Goal: Task Accomplishment & Management: Manage account settings

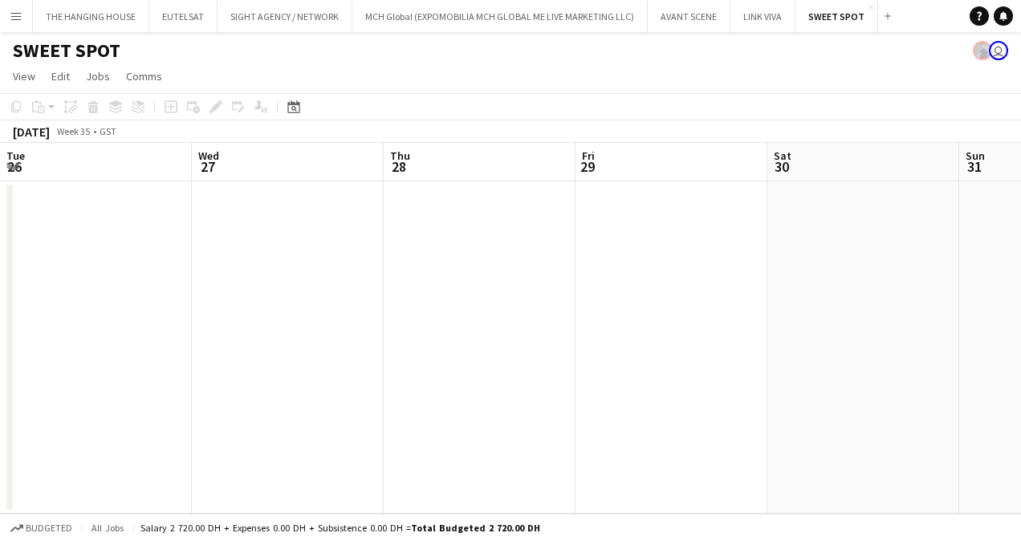
scroll to position [0, 384]
click at [105, 11] on button "THE HANGING HOUSE Close" at bounding box center [91, 16] width 116 height 31
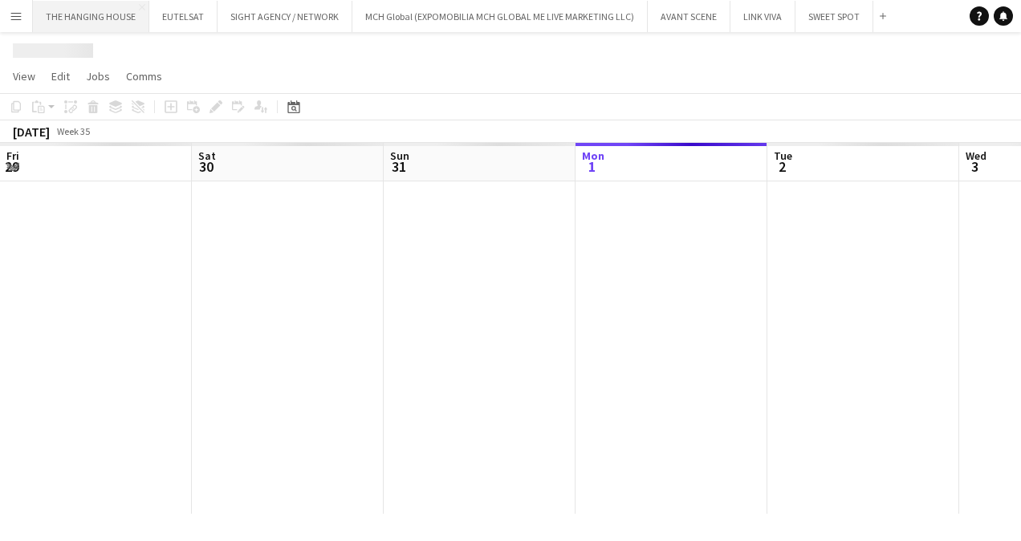
scroll to position [0, 384]
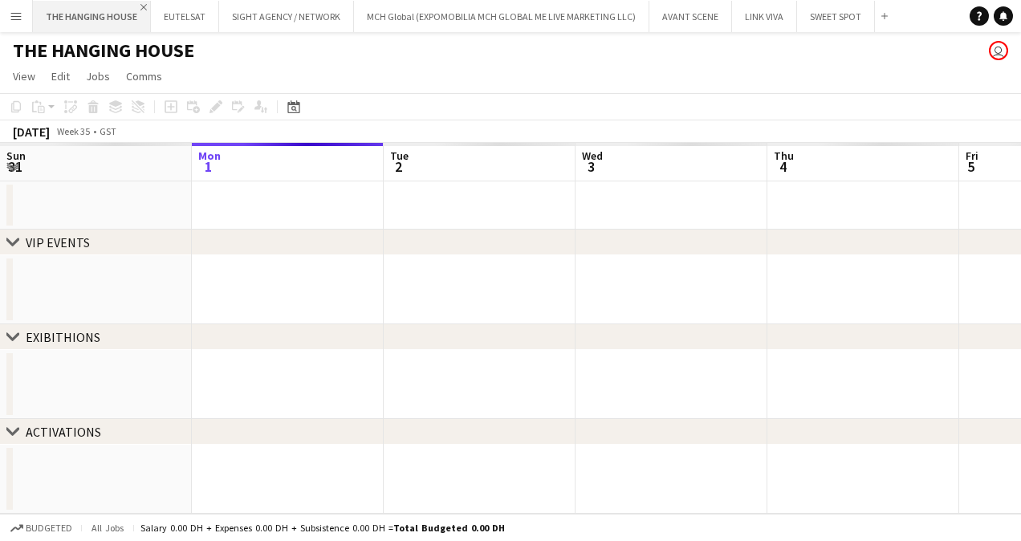
click at [140, 8] on app-icon "Close" at bounding box center [143, 7] width 6 height 6
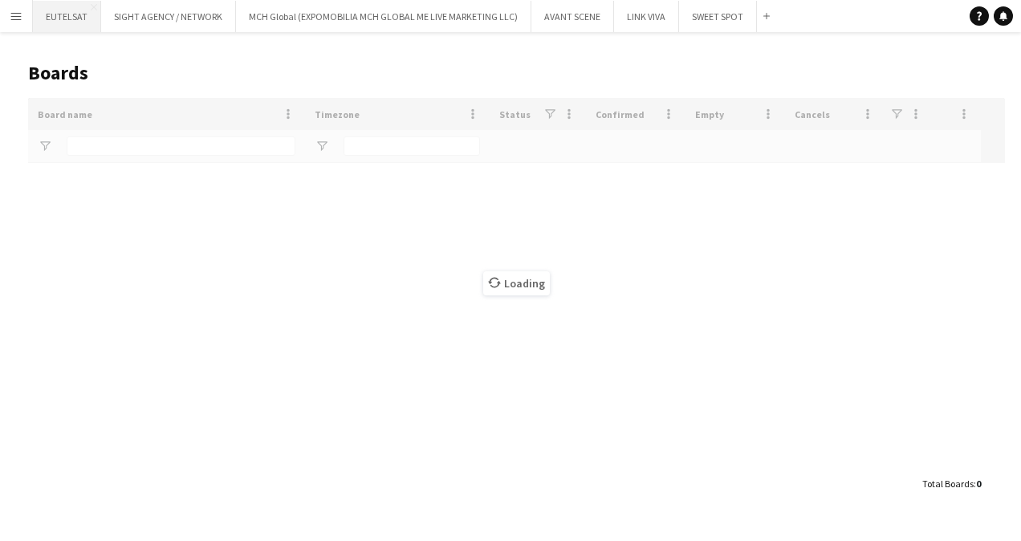
click at [92, 2] on button "EUTELSAT Close" at bounding box center [67, 16] width 68 height 31
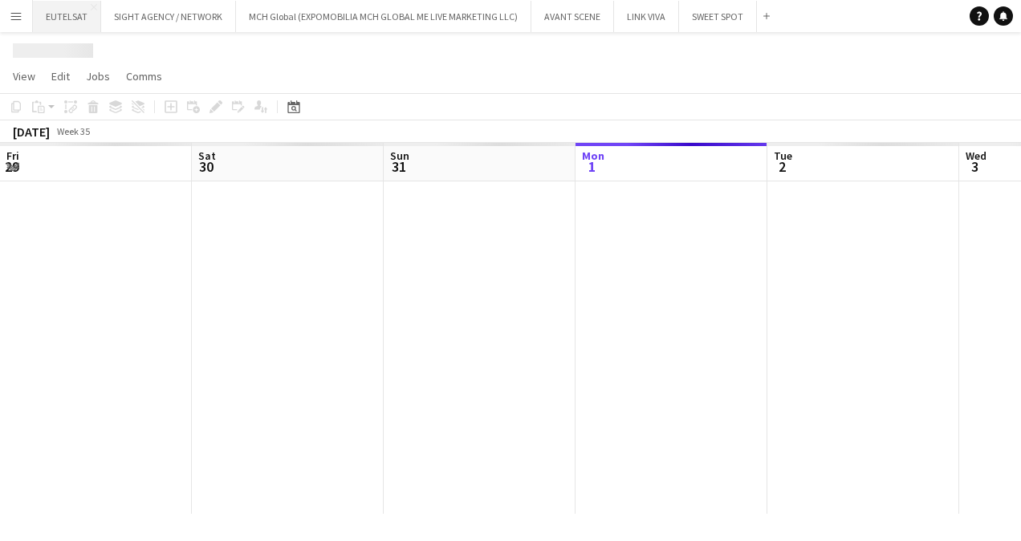
scroll to position [0, 384]
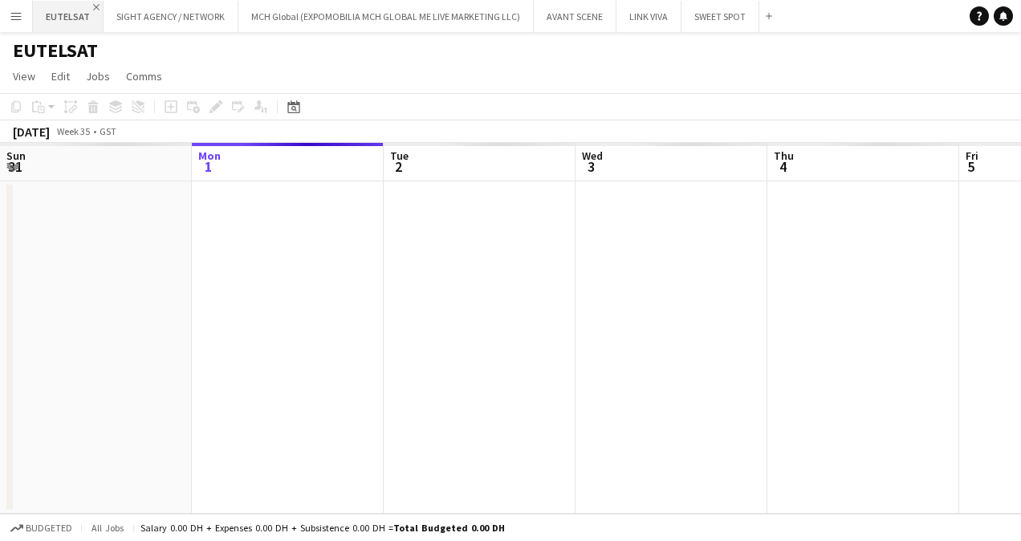
click at [93, 5] on app-icon "Close" at bounding box center [96, 7] width 6 height 6
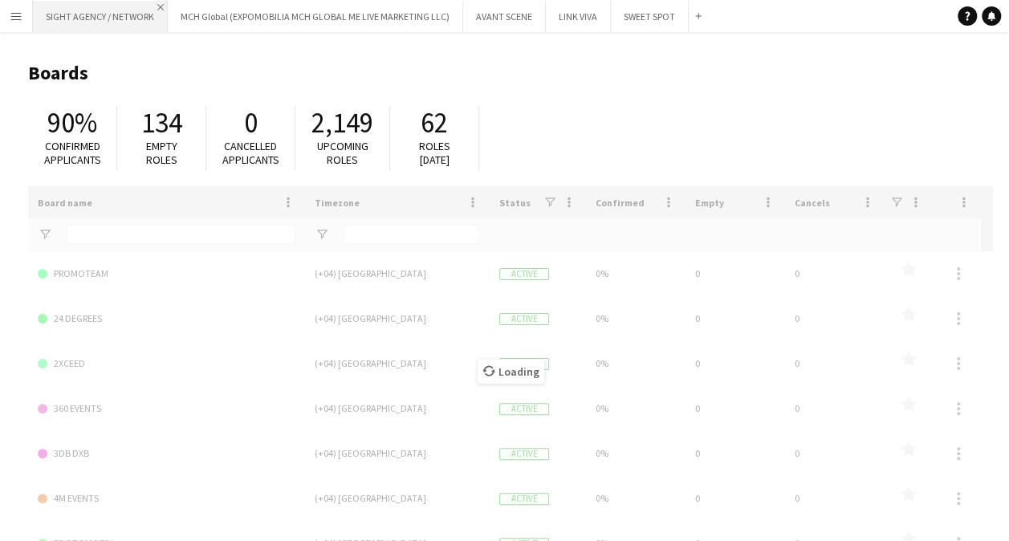
click at [160, 6] on app-icon "Close" at bounding box center [160, 7] width 6 height 6
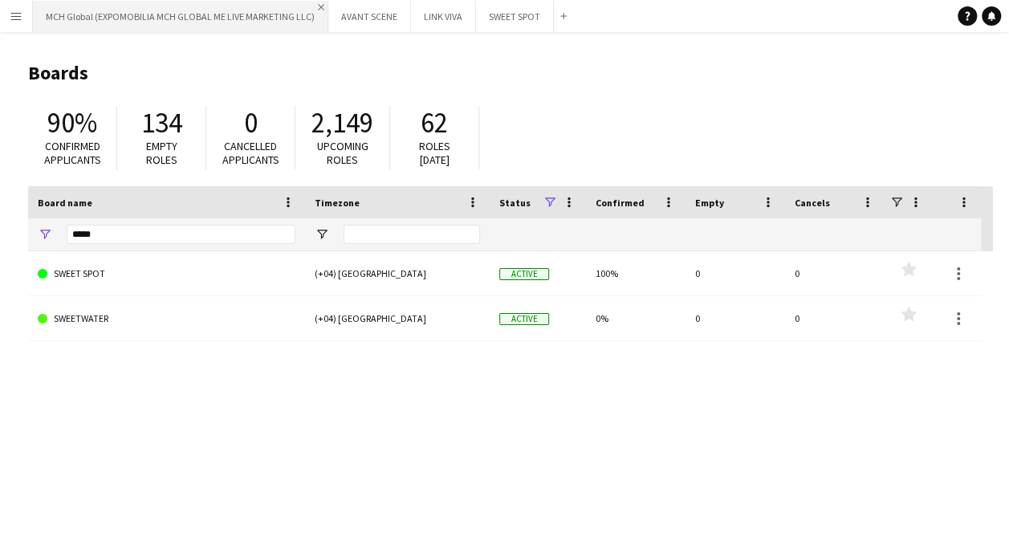
click at [318, 6] on app-icon "Close" at bounding box center [321, 7] width 6 height 6
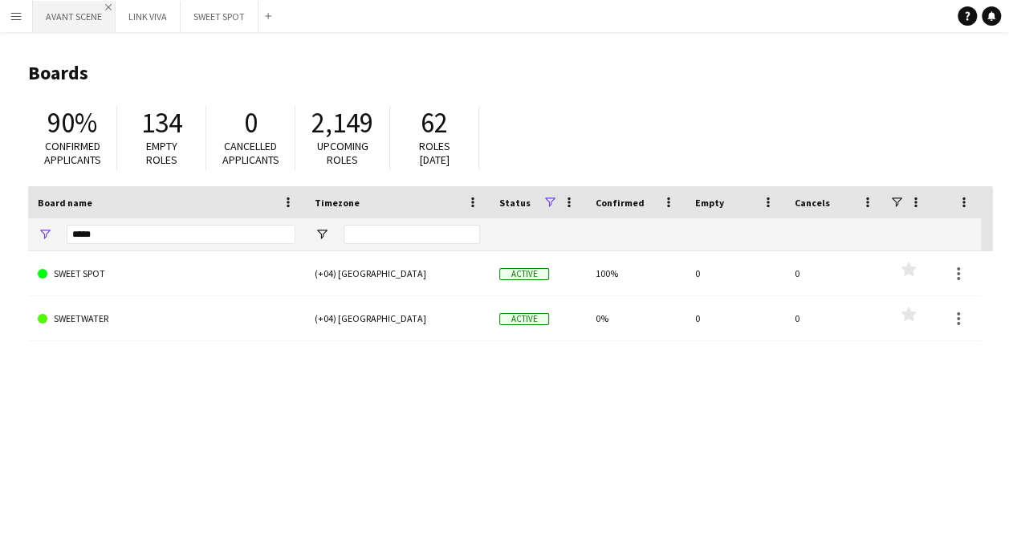
click at [109, 5] on app-icon "Close" at bounding box center [108, 7] width 6 height 6
click at [88, 5] on app-icon "Close" at bounding box center [91, 7] width 6 height 6
click at [153, 226] on input "*****" at bounding box center [181, 234] width 229 height 19
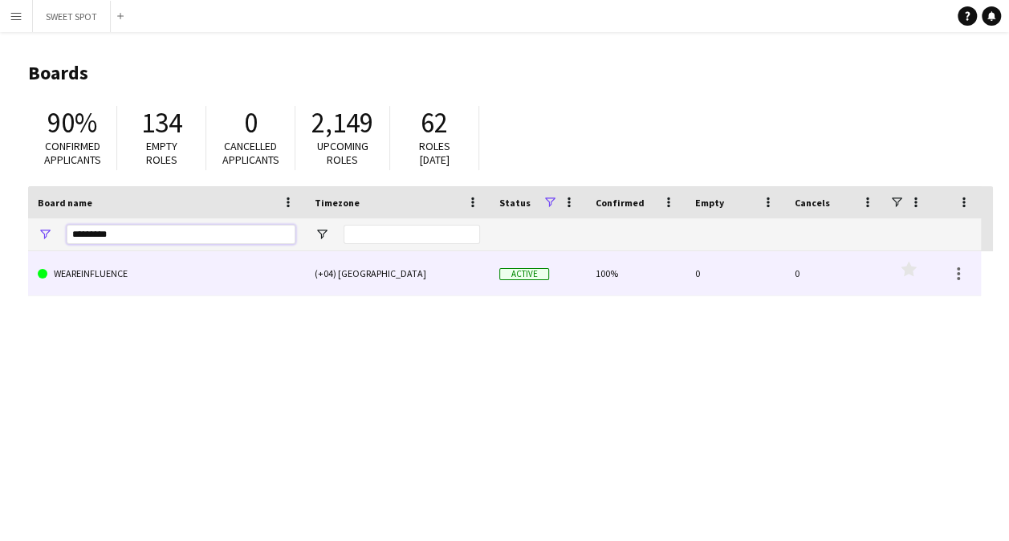
type input "*********"
click at [151, 269] on link "WEAREINFLUENCE" at bounding box center [167, 273] width 258 height 45
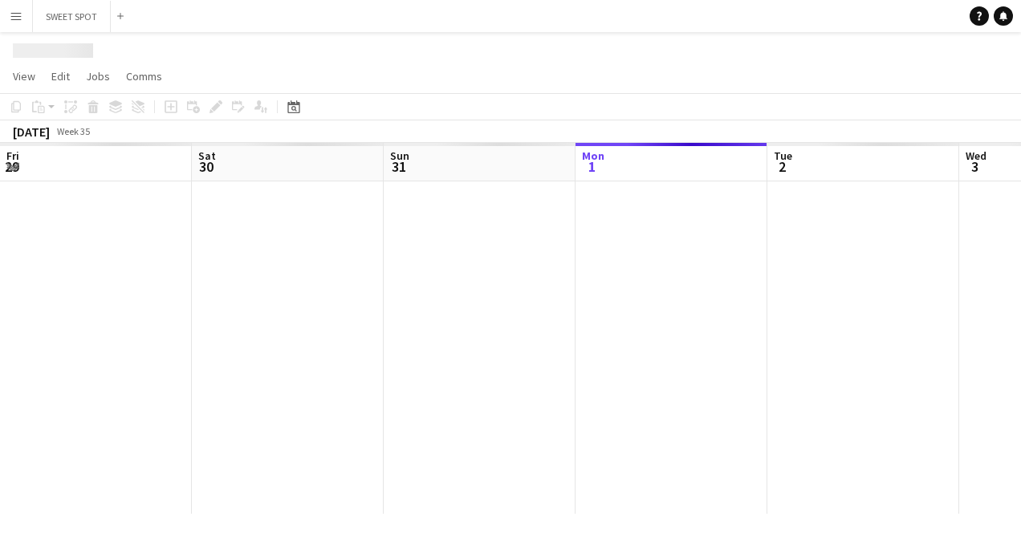
scroll to position [0, 384]
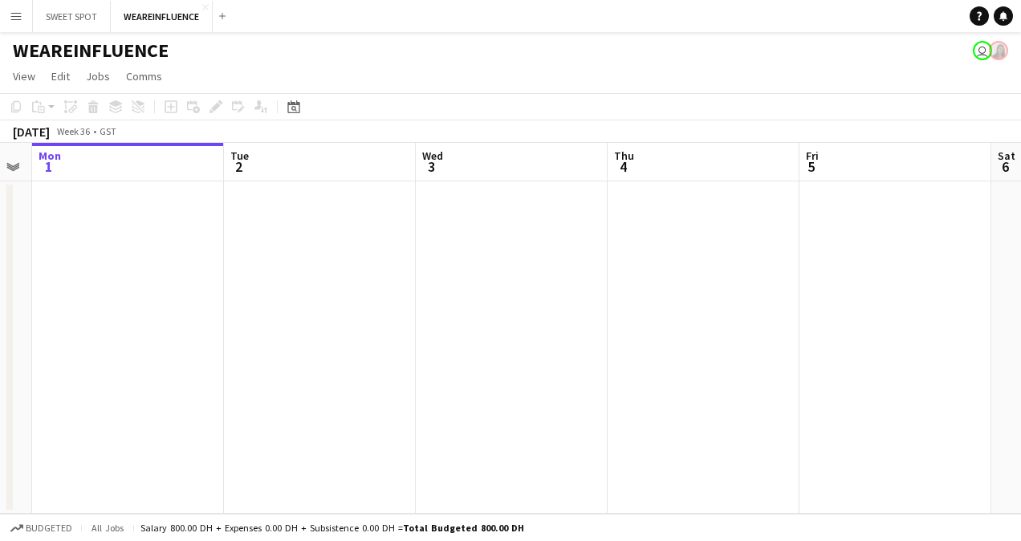
drag, startPoint x: 580, startPoint y: 224, endPoint x: 159, endPoint y: 224, distance: 421.5
click at [159, 224] on app-calendar-viewport "Fri 29 Sat 30 Sun 31 Mon 1 Tue 2 Wed 3 Thu 4 Fri 5 Sat 6 Sun 7 Mon 8" at bounding box center [510, 328] width 1021 height 371
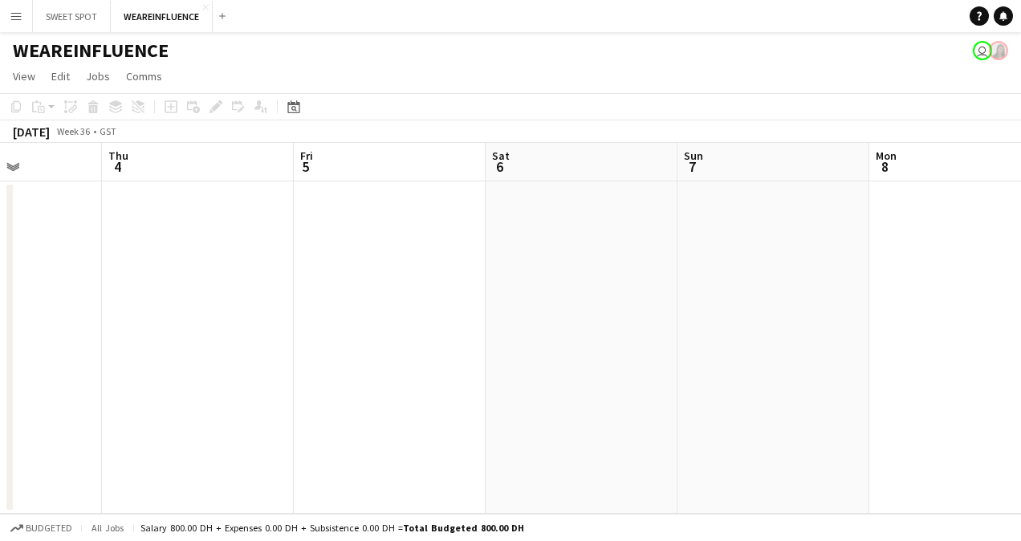
drag, startPoint x: 636, startPoint y: 279, endPoint x: 100, endPoint y: 303, distance: 536.0
click at [100, 303] on app-calendar-viewport "Sun 31 Mon 1 Tue 2 Wed 3 Thu 4 Fri 5 Sat 6 Sun 7 Mon 8 Tue 9 Wed 10" at bounding box center [510, 328] width 1021 height 371
drag, startPoint x: 605, startPoint y: 294, endPoint x: 105, endPoint y: 331, distance: 501.5
click at [105, 331] on app-calendar-viewport "Tue 2 Wed 3 Thu 4 Fri 5 Sat 6 Sun 7 Mon 8 Tue 9 Wed 10 Thu 11 Fri 12" at bounding box center [510, 328] width 1021 height 371
click at [133, 267] on app-calendar-viewport "Sat 6 Sun 7 Mon 8 Tue 9 Wed 10 Thu 11 Fri 12 Sat 13 Sun 14 Mon 15 Tue 16" at bounding box center [510, 328] width 1021 height 371
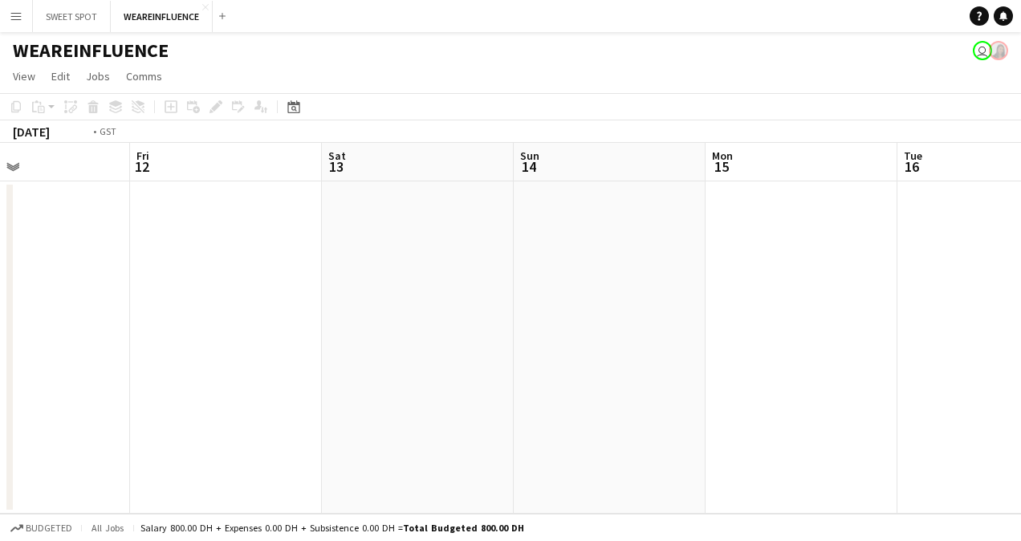
drag, startPoint x: 679, startPoint y: 276, endPoint x: 170, endPoint y: 299, distance: 509.5
click at [170, 291] on app-calendar-viewport "Mon 8 Tue 9 Wed 10 Thu 11 Fri 12 Sat 13 Sun 14 Mon 15 Tue 16 Wed 17 Thu 18" at bounding box center [510, 328] width 1021 height 371
drag, startPoint x: 274, startPoint y: 226, endPoint x: 259, endPoint y: 228, distance: 14.6
click at [259, 228] on app-calendar-viewport "Sat 13 Sun 14 Mon 15 Tue 16 Wed 17 Thu 18 Fri 19 Sat 20 Sun 21 Mon 22 Tue 23" at bounding box center [510, 328] width 1021 height 371
drag, startPoint x: 925, startPoint y: 232, endPoint x: 175, endPoint y: 257, distance: 750.2
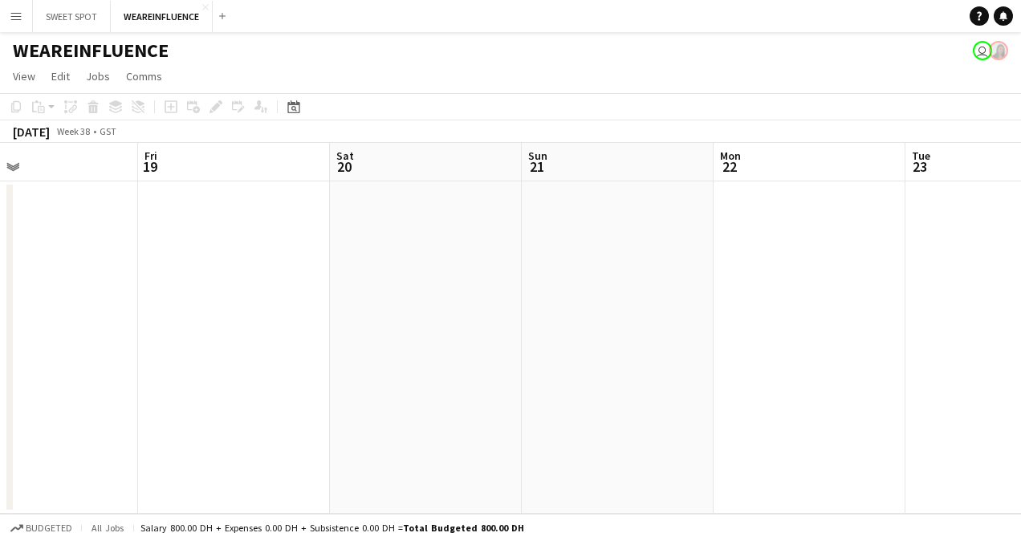
click at [189, 252] on app-calendar-viewport "Mon 15 Tue 16 Wed 17 Thu 18 Fri 19 Sat 20 Sun 21 Mon 22 Tue 23 Wed 24 Thu 25" at bounding box center [510, 328] width 1021 height 371
drag, startPoint x: 671, startPoint y: 206, endPoint x: 352, endPoint y: 244, distance: 321.7
click at [148, 242] on app-calendar-viewport "Sat 20 Sun 21 Mon 22 Tue 23 Wed 24 Thu 25 Fri 26 Sat 27 Sun 28 Mon 29 Tue 30" at bounding box center [510, 328] width 1021 height 371
drag, startPoint x: 756, startPoint y: 228, endPoint x: 128, endPoint y: 260, distance: 629.4
click at [136, 258] on app-calendar-viewport "Mon 22 Tue 23 Wed 24 Thu 25 Fri 26 Sat 27 Sun 28 Mon 29 Tue 30 Wed 1 Thu 2" at bounding box center [510, 328] width 1021 height 371
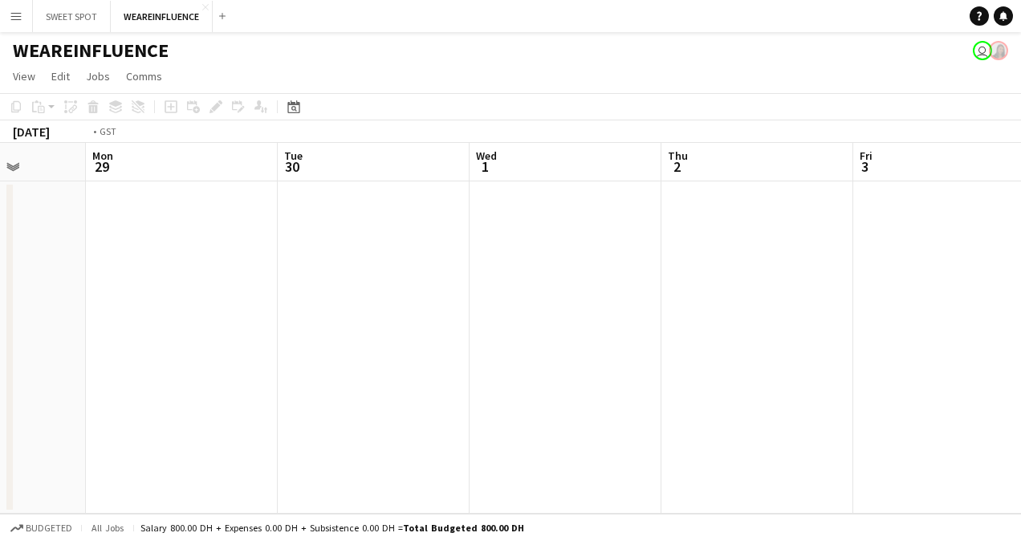
drag, startPoint x: 812, startPoint y: 226, endPoint x: 188, endPoint y: 248, distance: 624.1
click at [209, 246] on app-calendar-viewport "Fri 26 Sat 27 Sun 28 Mon 29 Tue 30 Wed 1 Thu 2 Fri 3 Sat 4 Sun 5 Mon 6" at bounding box center [510, 328] width 1021 height 371
drag, startPoint x: 177, startPoint y: 243, endPoint x: 120, endPoint y: 254, distance: 58.1
click at [138, 250] on app-calendar-viewport "Sun 28 Mon 29 Tue 30 Wed 1 Thu 2 Fri 3 Sat 4 Sun 5 Mon 6 Tue 7 Wed 8" at bounding box center [510, 328] width 1021 height 371
drag, startPoint x: 816, startPoint y: 222, endPoint x: 171, endPoint y: 247, distance: 645.1
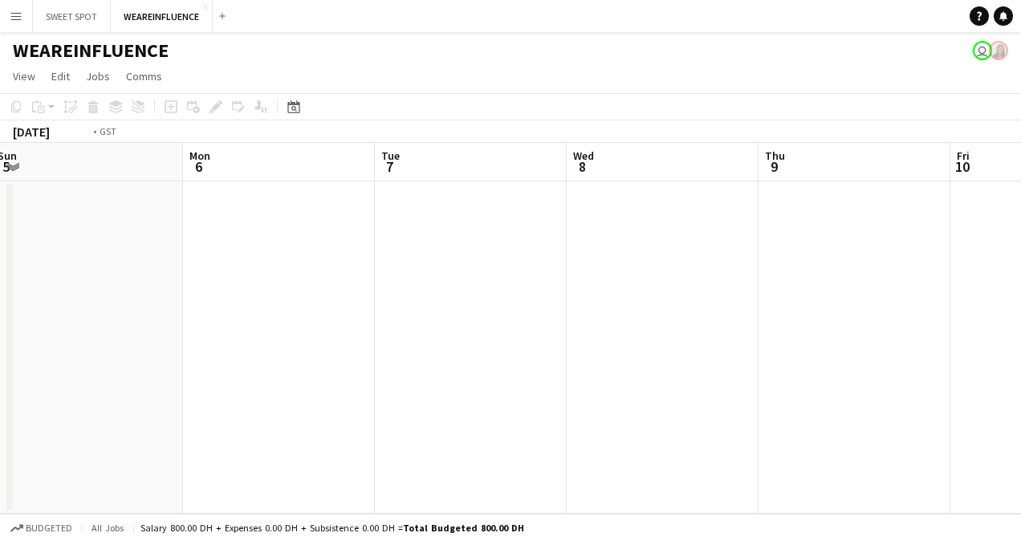
click at [185, 242] on app-calendar-viewport "Wed 1 Thu 2 Fri 3 Sat 4 Sun 5 Mon 6 Tue 7 Wed 8 Thu 9 Fri 10 Sat 11" at bounding box center [510, 328] width 1021 height 371
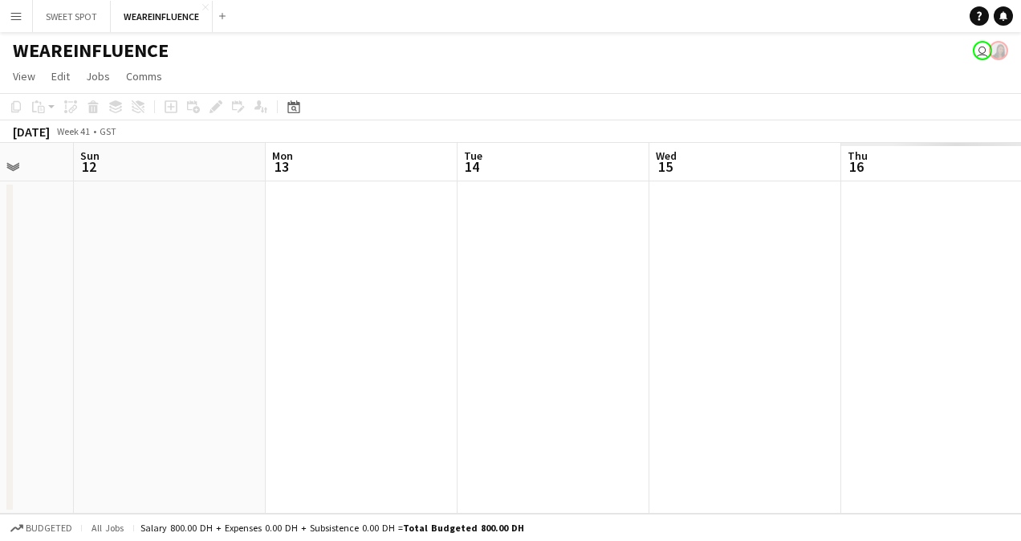
drag, startPoint x: 281, startPoint y: 197, endPoint x: 234, endPoint y: 228, distance: 56.3
click at [142, 210] on app-calendar-viewport "Wed 8 Thu 9 Fri 10 Sat 11 Sun 12 Mon 13 Tue 14 Wed 15 Thu 16 Fri 17 Sat 18" at bounding box center [510, 328] width 1021 height 371
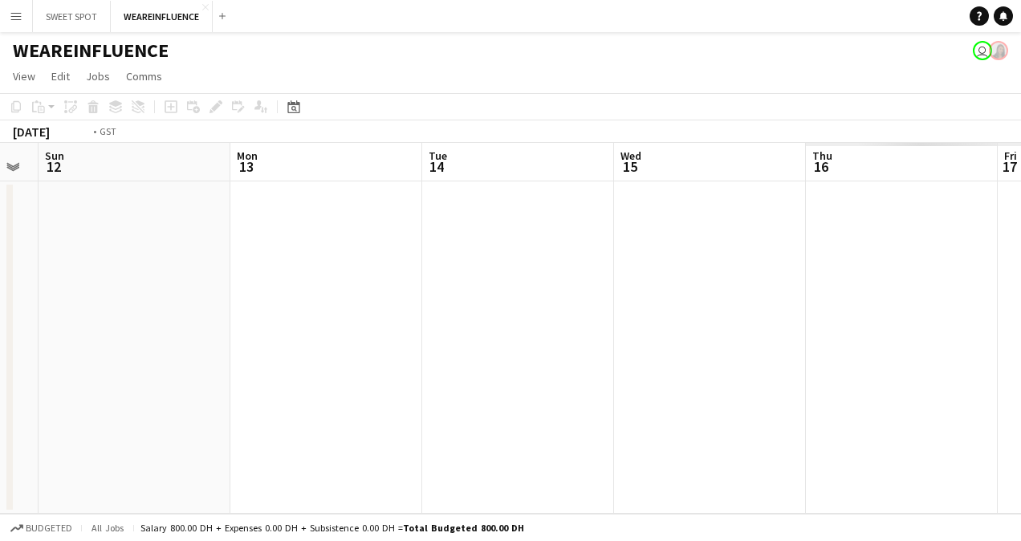
drag, startPoint x: 946, startPoint y: 234, endPoint x: 299, endPoint y: 235, distance: 647.0
click at [321, 233] on app-calendar-viewport "Wed 8 Thu 9 Fri 10 Sat 11 Sun 12 Mon 13 Tue 14 Wed 15 Thu 16 Fri 17 Sat 18" at bounding box center [510, 328] width 1021 height 371
drag, startPoint x: 767, startPoint y: 219, endPoint x: 215, endPoint y: 253, distance: 553.3
click at [226, 252] on app-calendar-viewport "Sun 12 Mon 13 Tue 14 Wed 15 Thu 16 Fri 17 Sat 18 Sun 19 Mon 20 Tue 21 Wed 22" at bounding box center [510, 328] width 1021 height 371
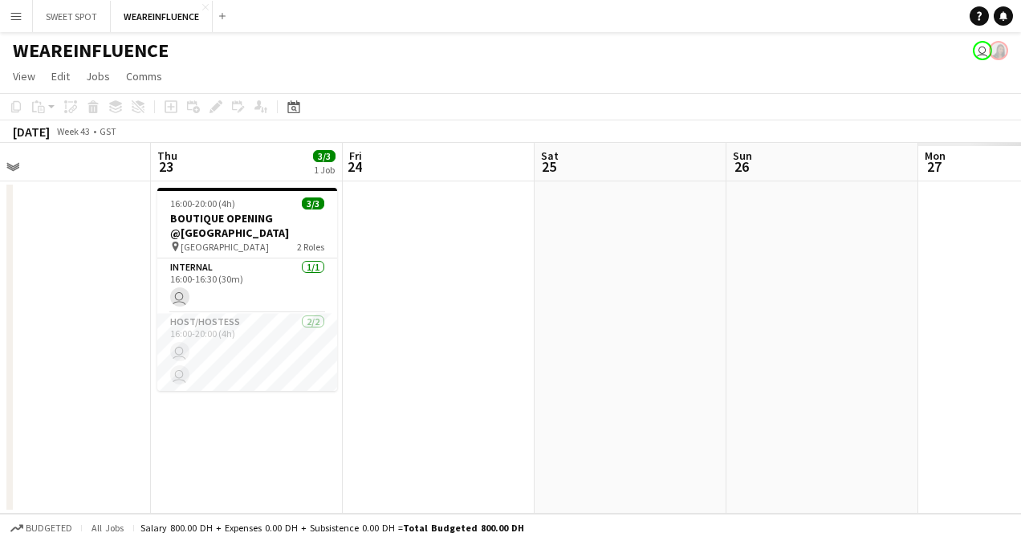
drag, startPoint x: 701, startPoint y: 254, endPoint x: 287, endPoint y: 267, distance: 413.6
click at [287, 266] on app-calendar-viewport "Sun 19 Mon 20 Tue 21 Wed 22 Thu 23 3/3 1 Job Fri 24 Sat 25 Sun 26 Mon 27 Tue 28…" at bounding box center [510, 328] width 1021 height 371
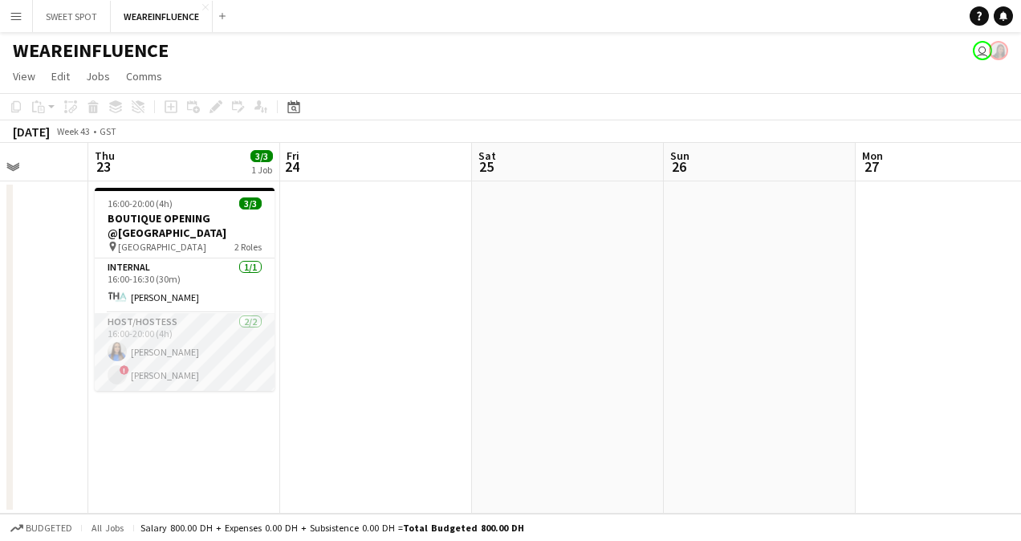
click at [175, 341] on app-card-role "Host/Hostess [DATE] 16:00-20:00 (4h) [PERSON_NAME] ! [PERSON_NAME]" at bounding box center [185, 352] width 180 height 78
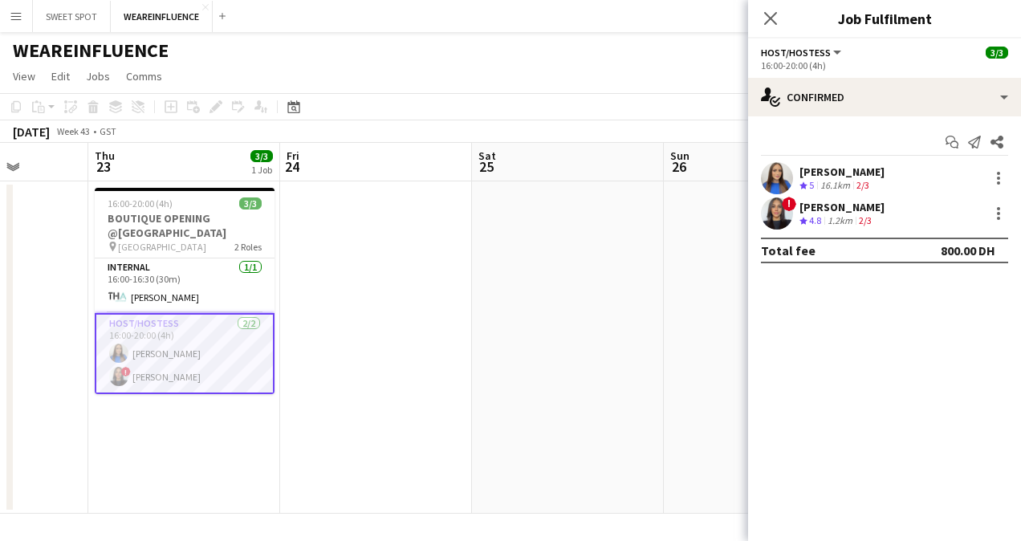
click at [820, 169] on div "[PERSON_NAME]" at bounding box center [842, 172] width 85 height 14
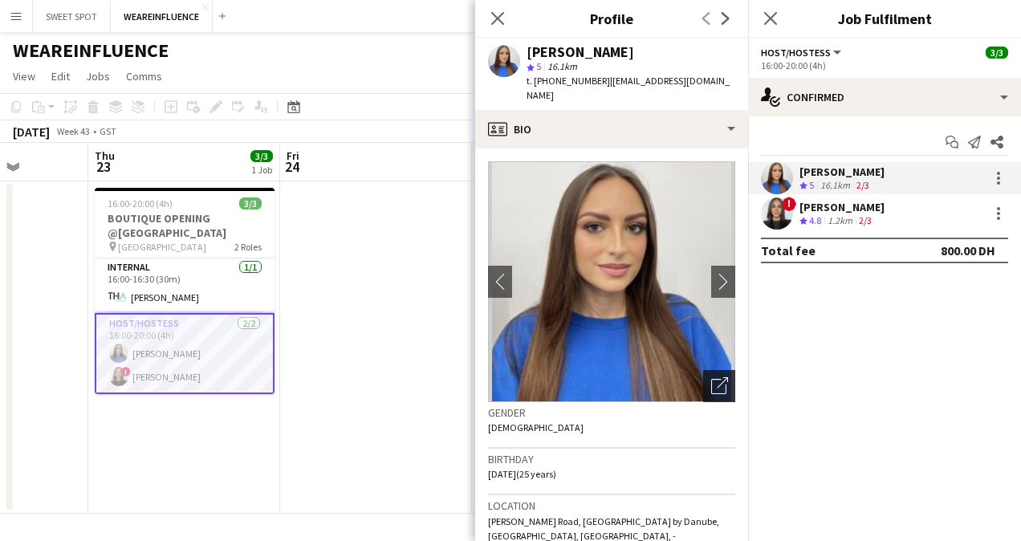
click at [712, 377] on icon "Open photos pop-in" at bounding box center [719, 385] width 17 height 17
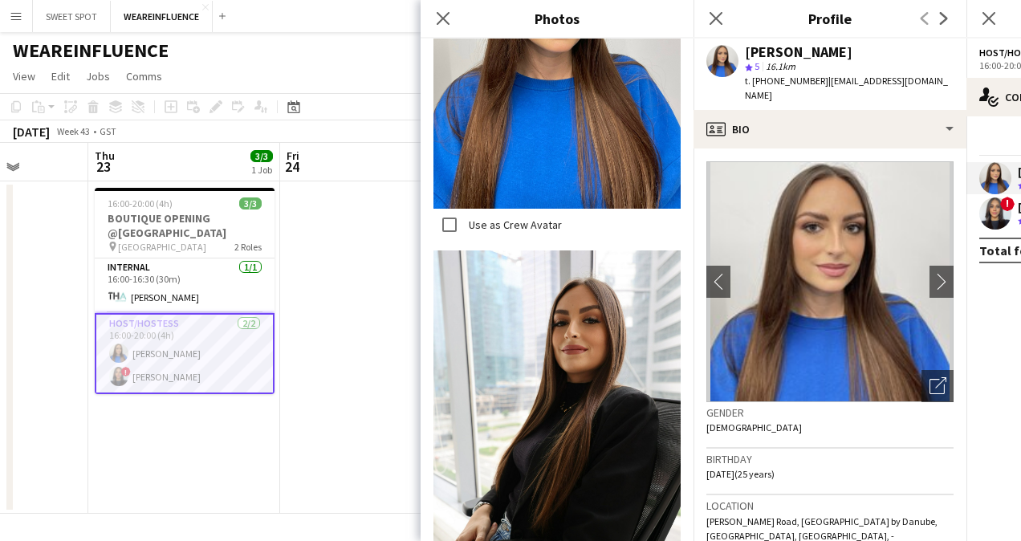
scroll to position [2087, 0]
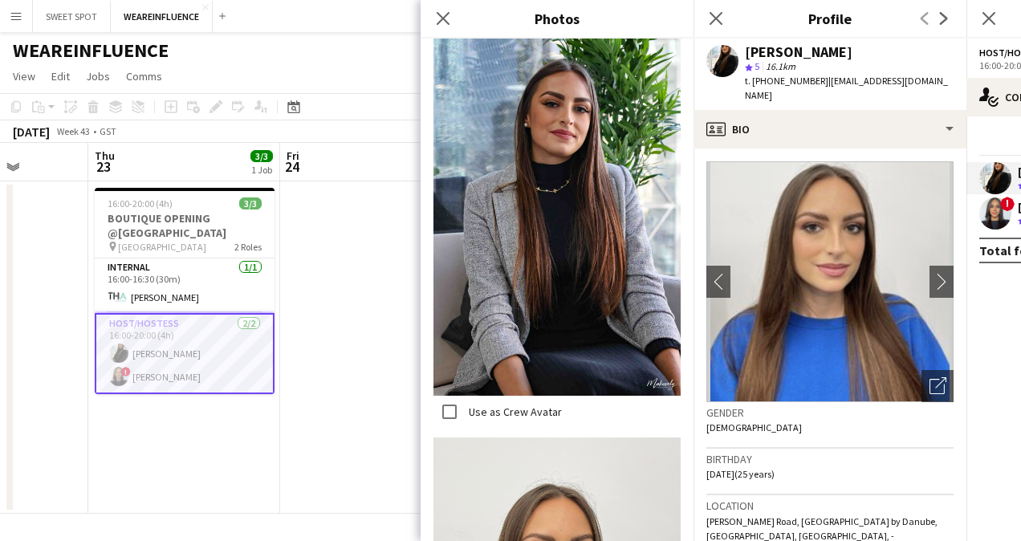
scroll to position [1284, 0]
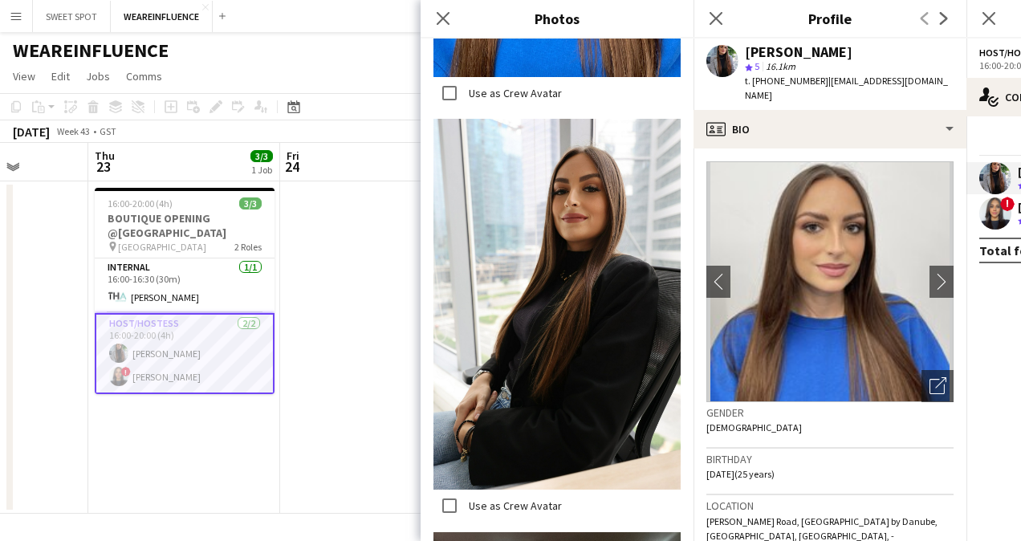
scroll to position [2055, 0]
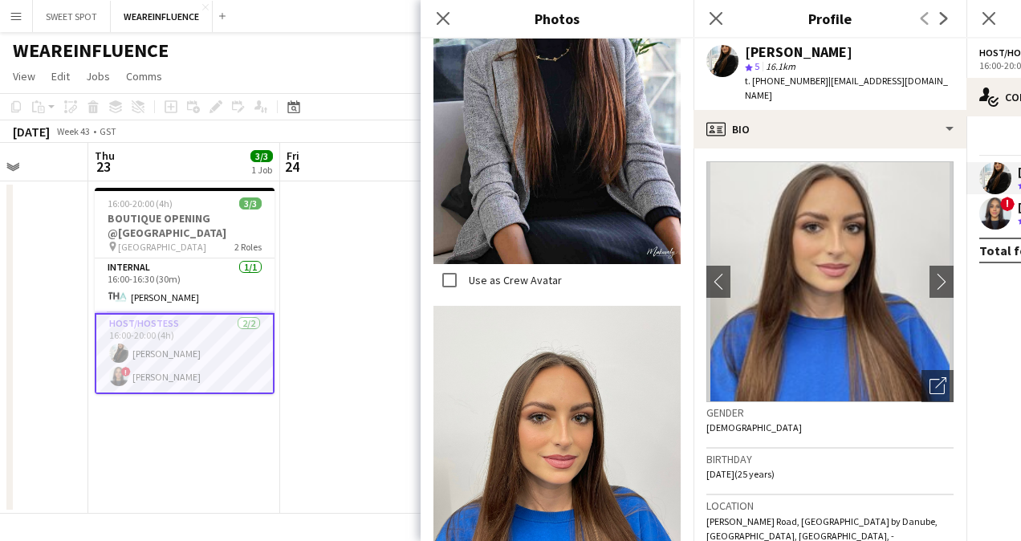
scroll to position [1493, 0]
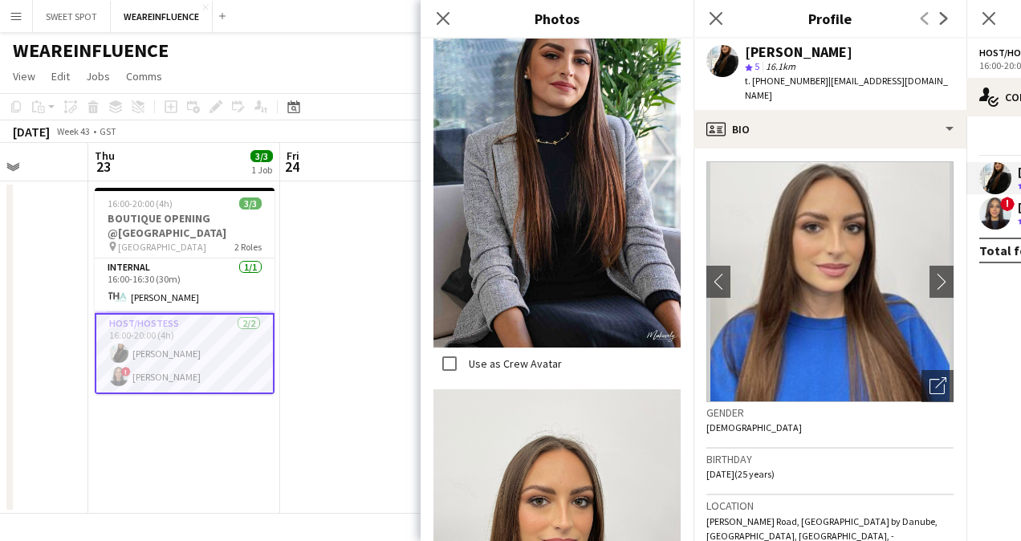
click at [535, 356] on label "Use as Crew Avatar" at bounding box center [514, 363] width 96 height 14
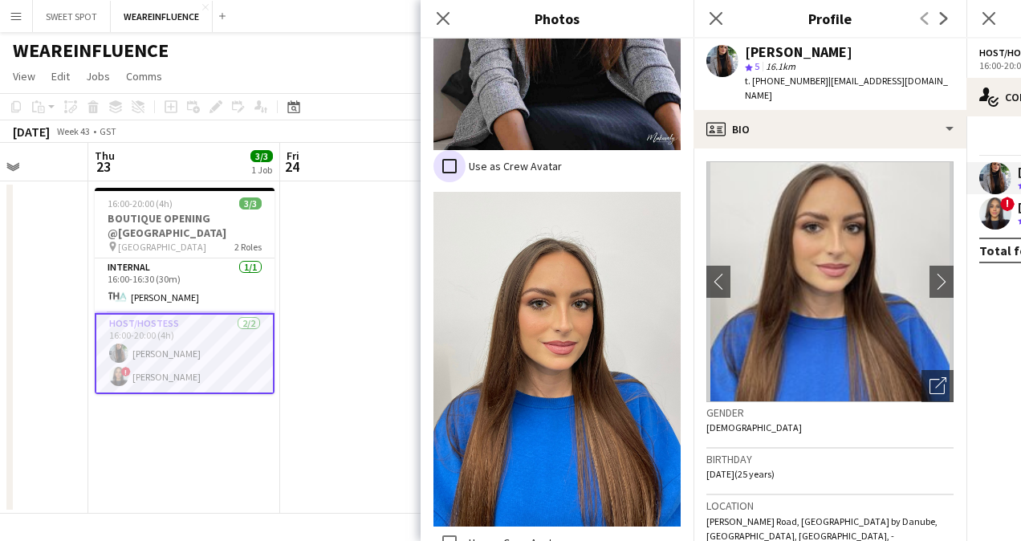
scroll to position [1734, 0]
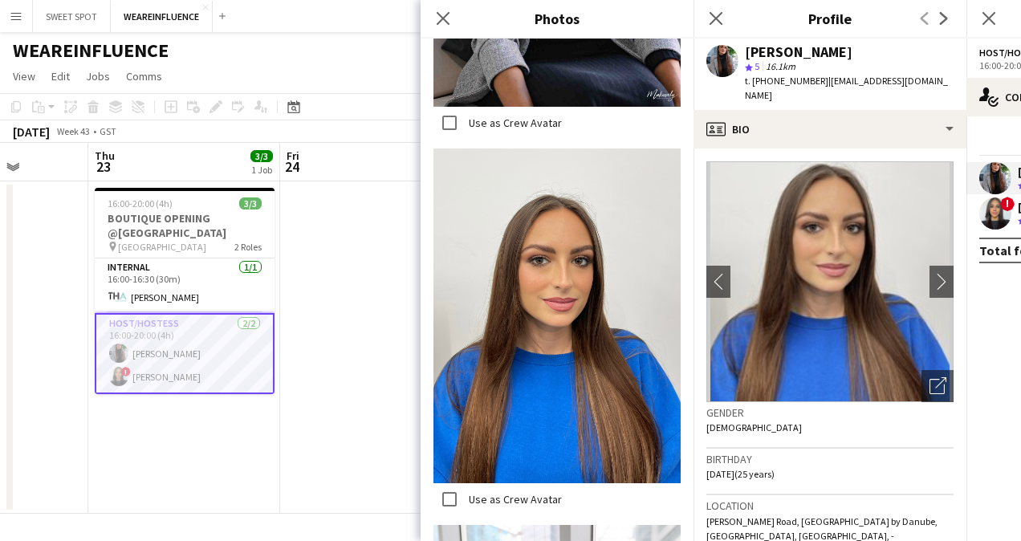
click at [531, 492] on label "Use as Crew Avatar" at bounding box center [514, 499] width 96 height 14
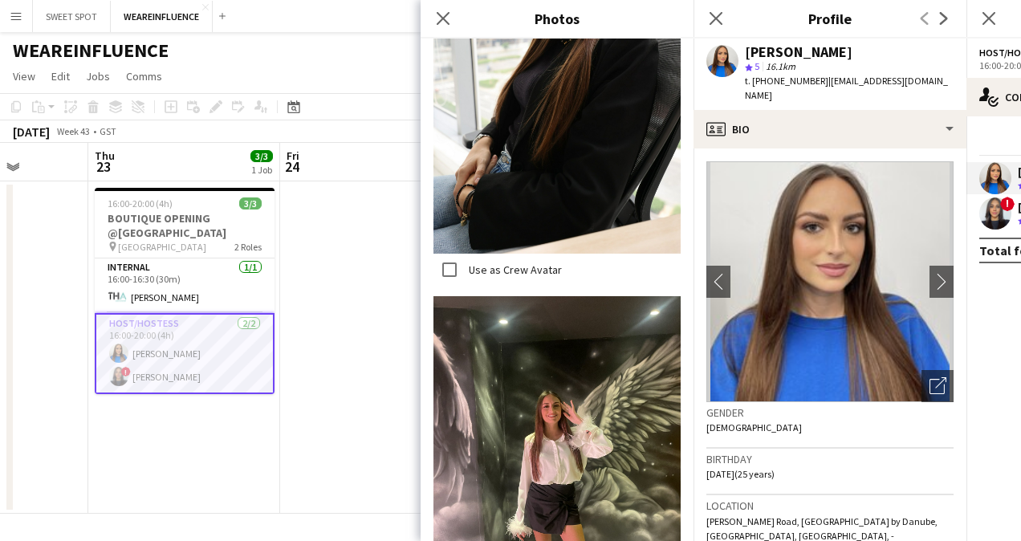
scroll to position [241, 0]
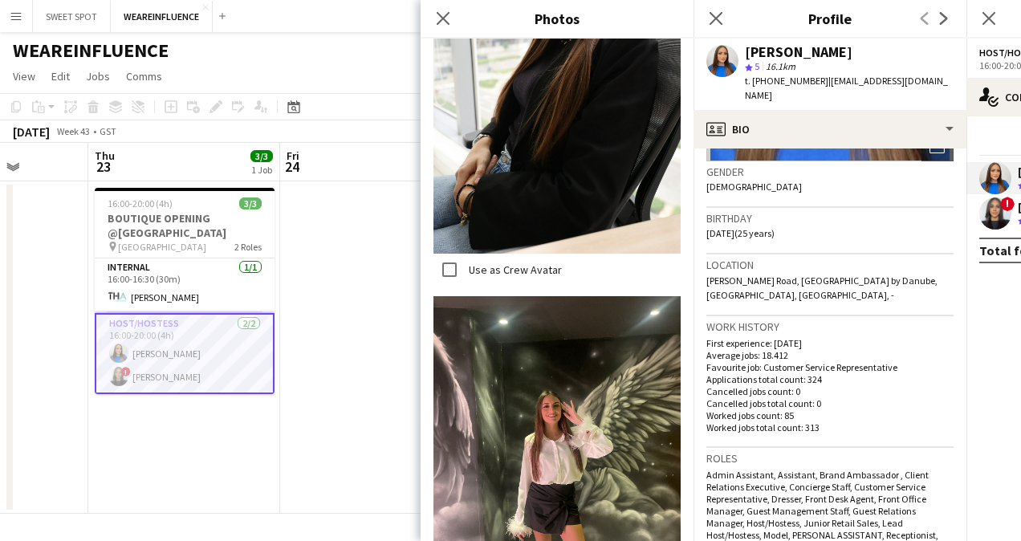
drag, startPoint x: 790, startPoint y: 218, endPoint x: 758, endPoint y: 217, distance: 32.1
click at [758, 227] on span "[DATE] (25 years)" at bounding box center [740, 233] width 68 height 12
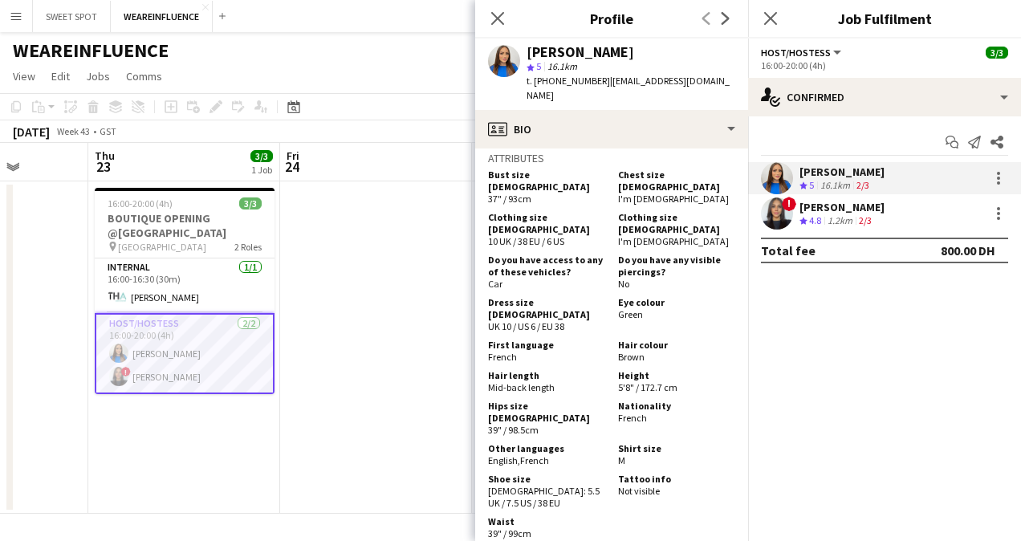
scroll to position [1213, 0]
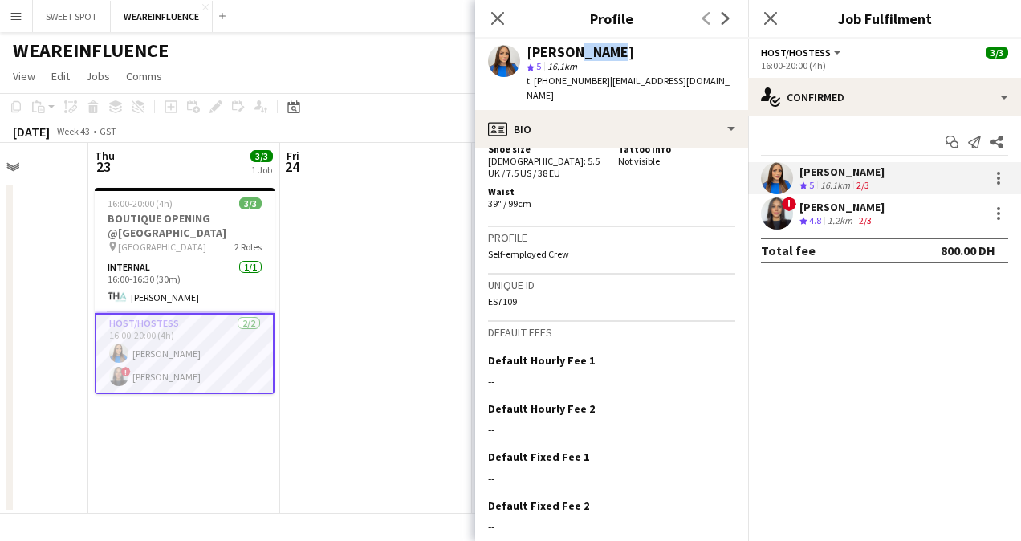
drag, startPoint x: 621, startPoint y: 49, endPoint x: 578, endPoint y: 42, distance: 43.9
click at [578, 42] on div "[PERSON_NAME] star 5 16.1km t. [PHONE_NUMBER] | [EMAIL_ADDRESS][DOMAIN_NAME]" at bounding box center [611, 74] width 273 height 71
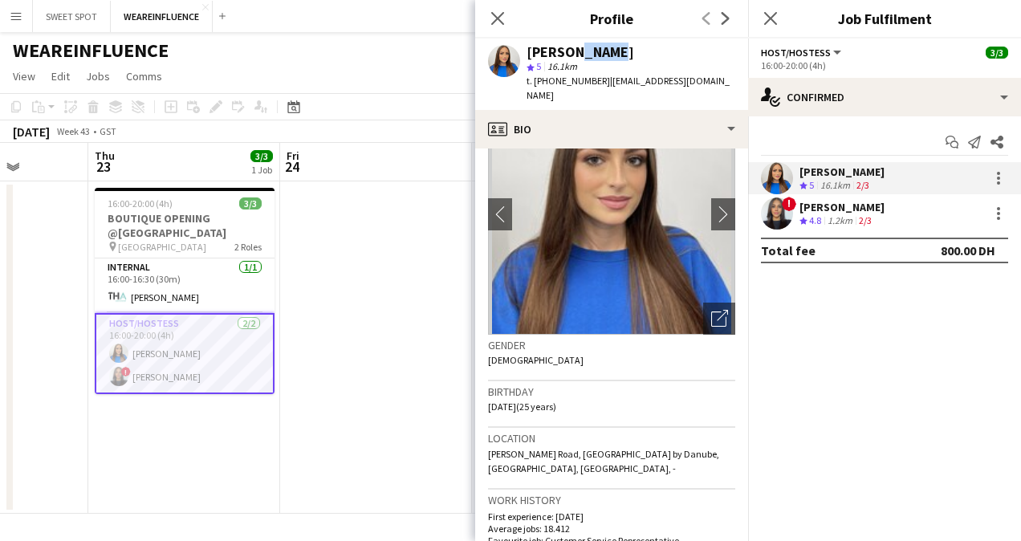
scroll to position [89, 0]
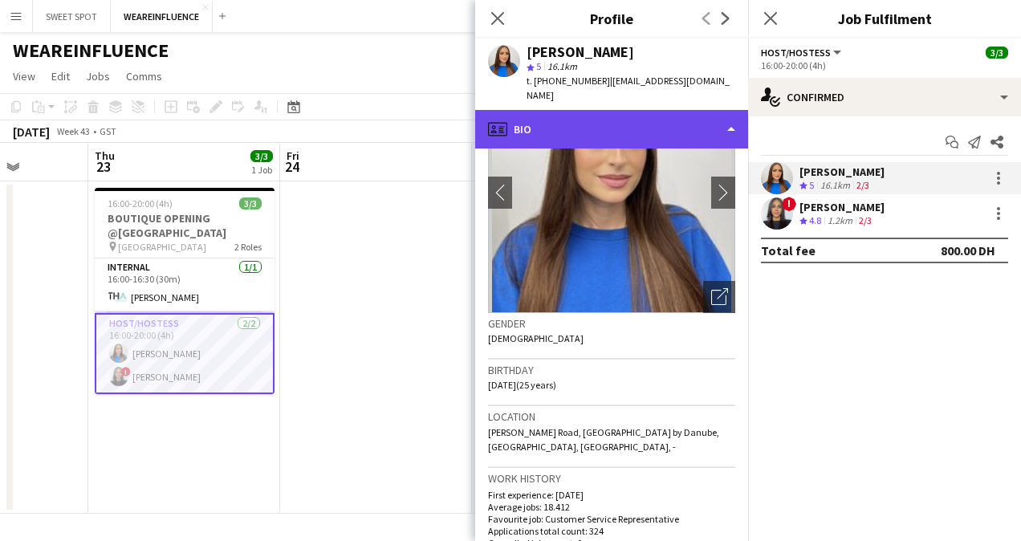
click at [716, 110] on div "profile Bio" at bounding box center [611, 129] width 273 height 39
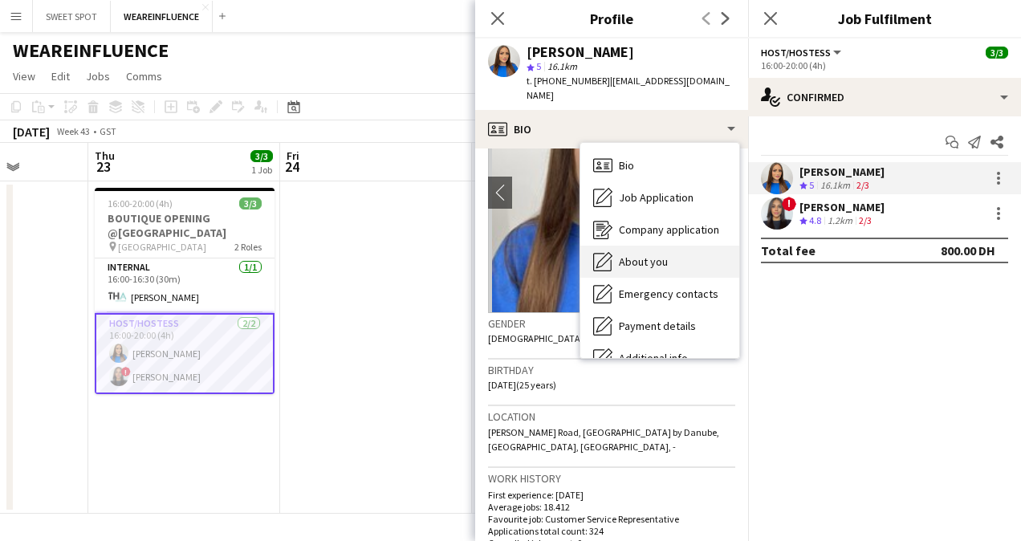
click at [659, 255] on div "About you About you" at bounding box center [659, 262] width 159 height 32
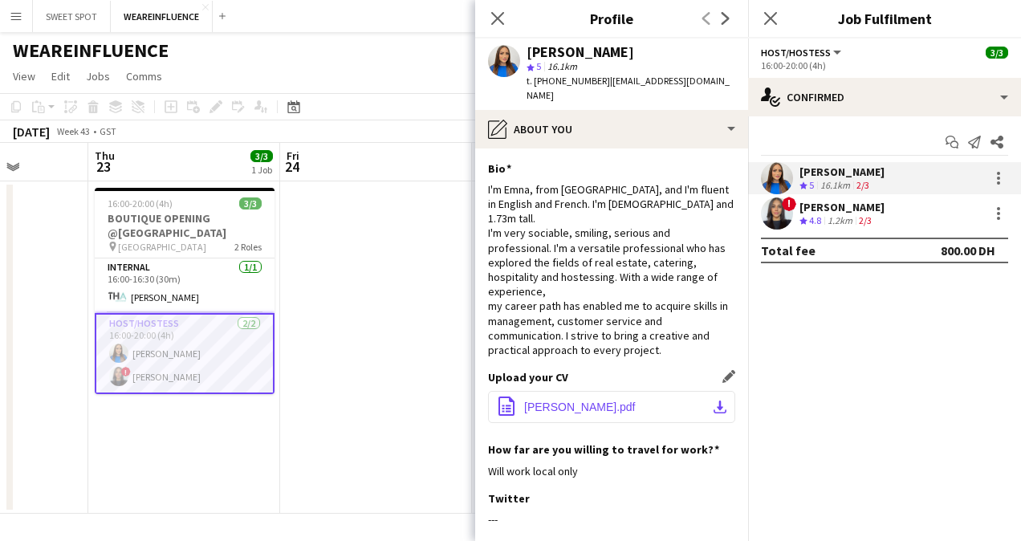
click at [604, 401] on span "[PERSON_NAME].pdf" at bounding box center [580, 407] width 112 height 13
click at [501, 10] on app-icon "Close pop-in" at bounding box center [497, 18] width 23 height 23
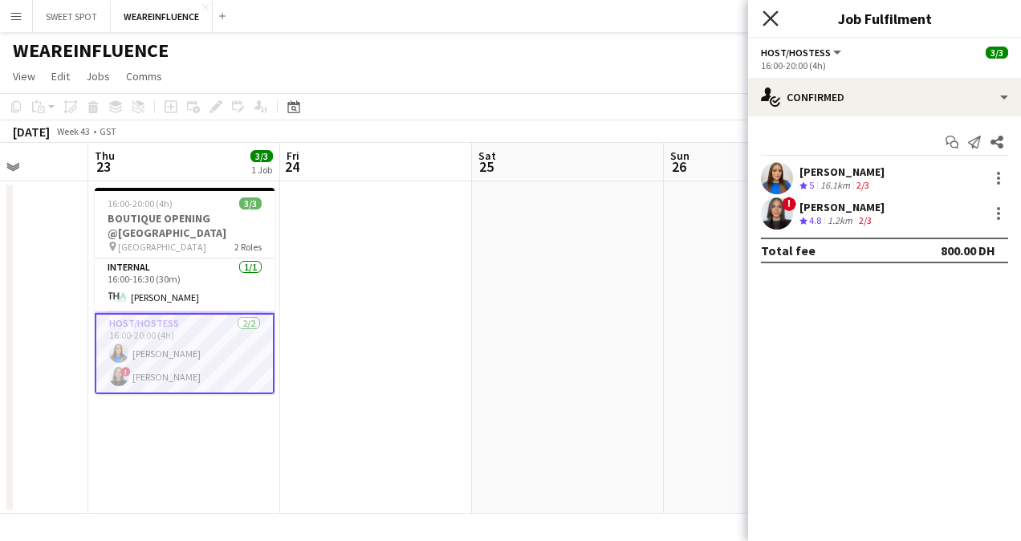
click at [768, 18] on icon at bounding box center [770, 17] width 15 height 15
